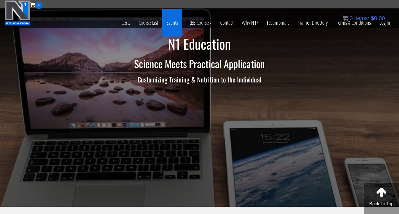
click at [171, 23] on link "Events" at bounding box center [172, 23] width 20 height 28
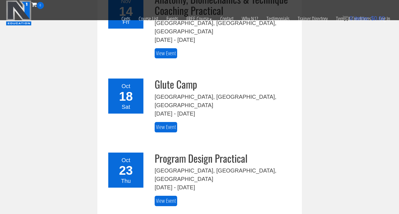
scroll to position [204, 0]
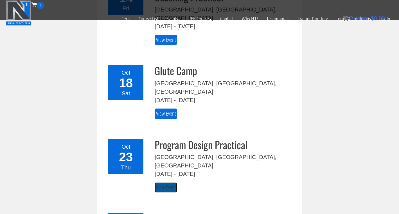
click at [166, 183] on link "View Event" at bounding box center [166, 188] width 22 height 10
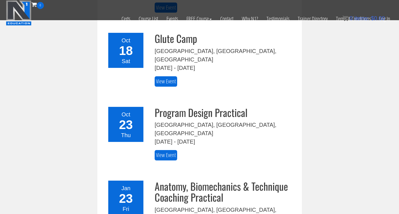
scroll to position [237, 0]
